Goal: Book appointment/travel/reservation

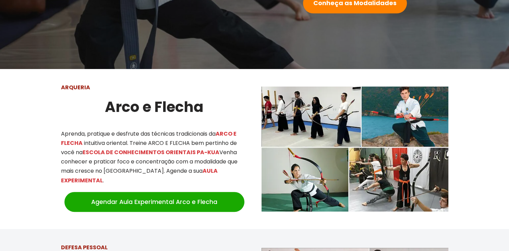
scroll to position [200, 0]
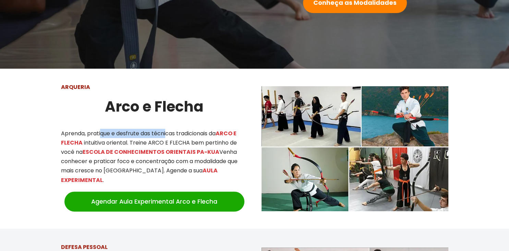
drag, startPoint x: 99, startPoint y: 131, endPoint x: 167, endPoint y: 132, distance: 67.2
click at [167, 132] on p "Aprenda, pratique e desfrute das técnicas tradicionais da ARCO E FLECHA intuiti…" at bounding box center [154, 157] width 187 height 56
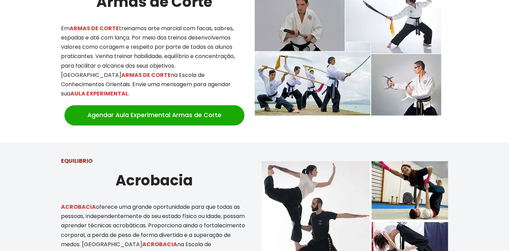
scroll to position [971, 0]
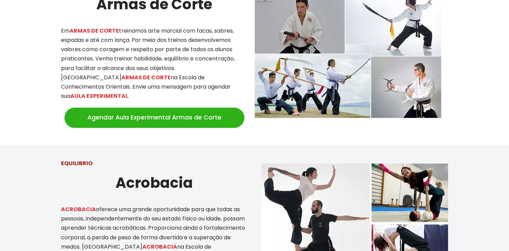
click at [173, 107] on link "Agendar Aula Experimental Armas de Corte" at bounding box center [154, 117] width 180 height 20
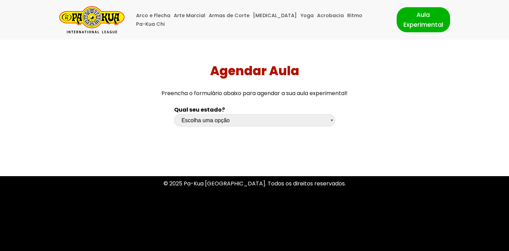
click at [174, 114] on select "Escolha uma opção Rio Grande do Sul Santa Catarina Paraná São Paulo Rio de Jane…" at bounding box center [254, 120] width 160 height 12
select select "sc"
click option "[GEOGRAPHIC_DATA]" at bounding box center [0, 0] width 0 height 0
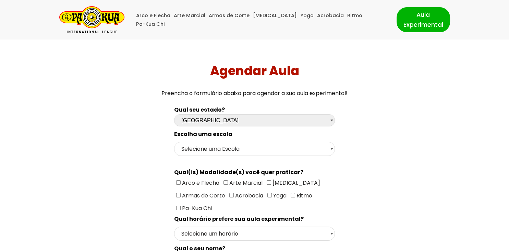
scroll to position [16, 0]
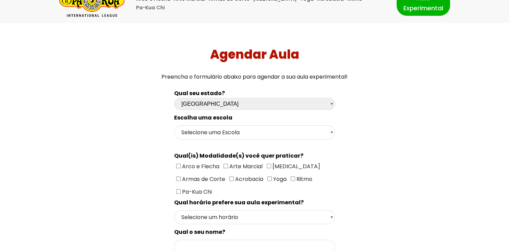
click at [174, 125] on select "Selecione uma Escola Florianópolis - Escola Pantanal Florianópolis - Escola Mau…" at bounding box center [254, 132] width 160 height 14
select select "Florianópolis - Escola Santa Mônica"
click option "Florianópolis - Escola Santa Mônica" at bounding box center [0, 0] width 0 height 0
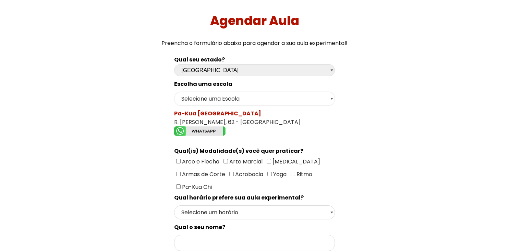
scroll to position [60, 0]
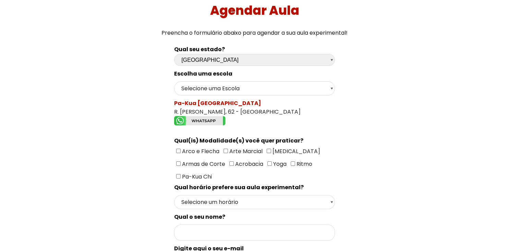
click at [191, 161] on span "Armas de Corte" at bounding box center [203, 164] width 45 height 8
click at [181, 161] on input"] "Armas de Corte" at bounding box center [178, 163] width 4 height 4
checkbox input"] "true"
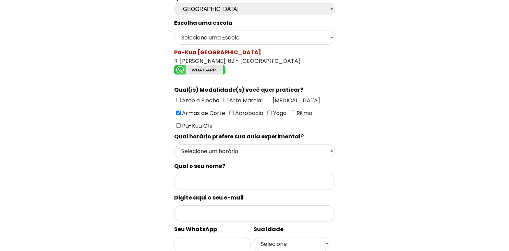
scroll to position [111, 0]
click at [174, 144] on select "Selecione um horário Manhã Tarde Noite" at bounding box center [254, 151] width 160 height 14
click at [138, 163] on div "Qual seu estado? Escolha uma opção Rio Grande do Sul Santa Catarina Paraná São …" at bounding box center [254, 190] width 356 height 401
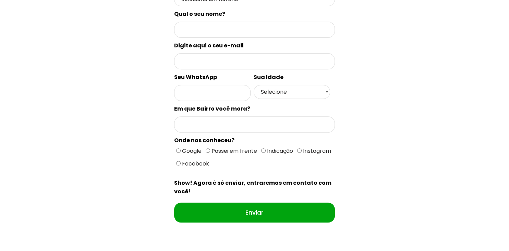
scroll to position [269, 0]
